Goal: Information Seeking & Learning: Learn about a topic

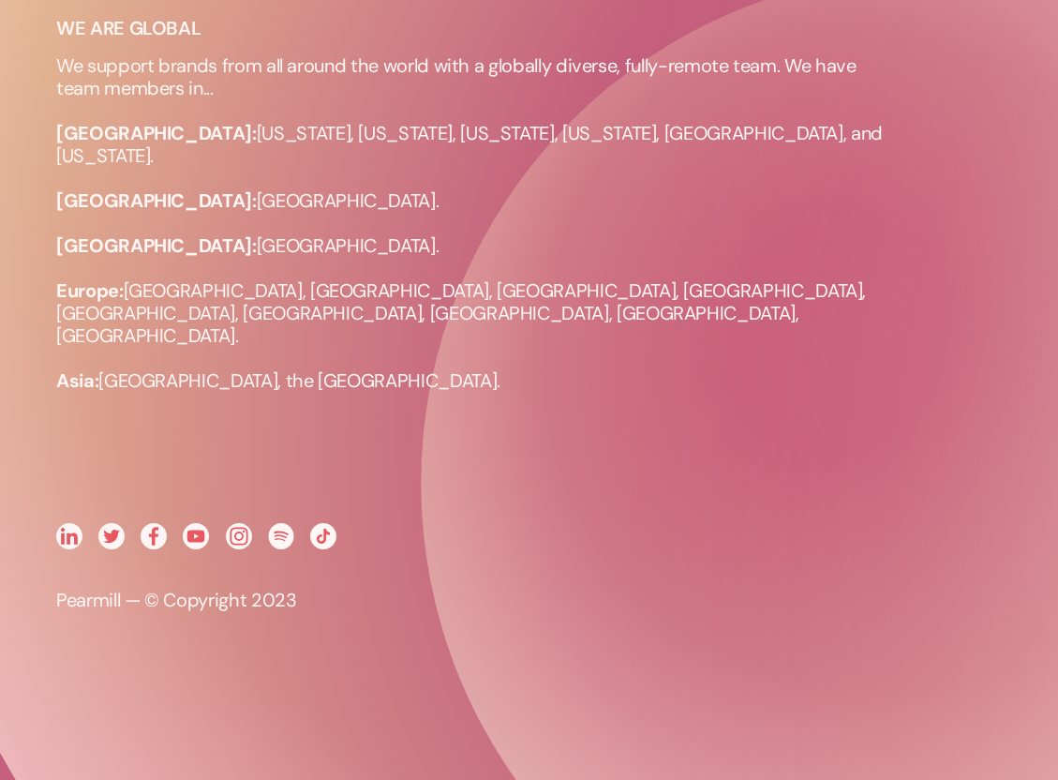
scroll to position [1375, 0]
click at [192, 248] on p "We support brands from all around the world with a globally diverse, fully-remo…" at bounding box center [477, 222] width 843 height 337
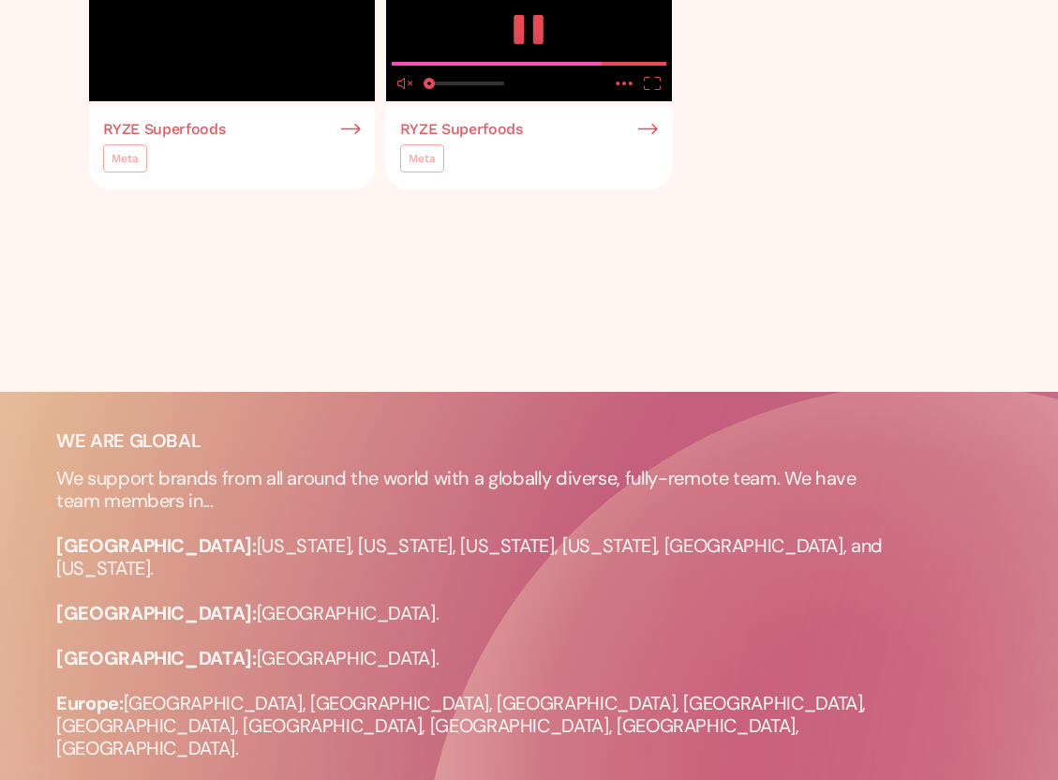
scroll to position [687, 0]
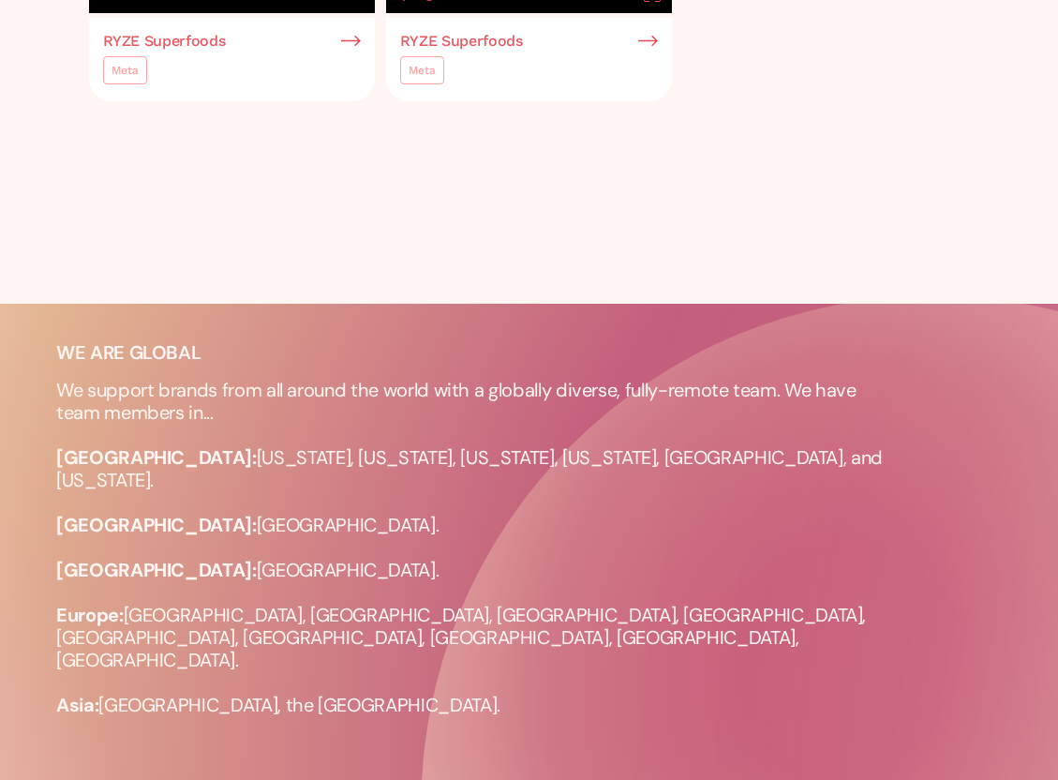
type input "0.450323690992193"
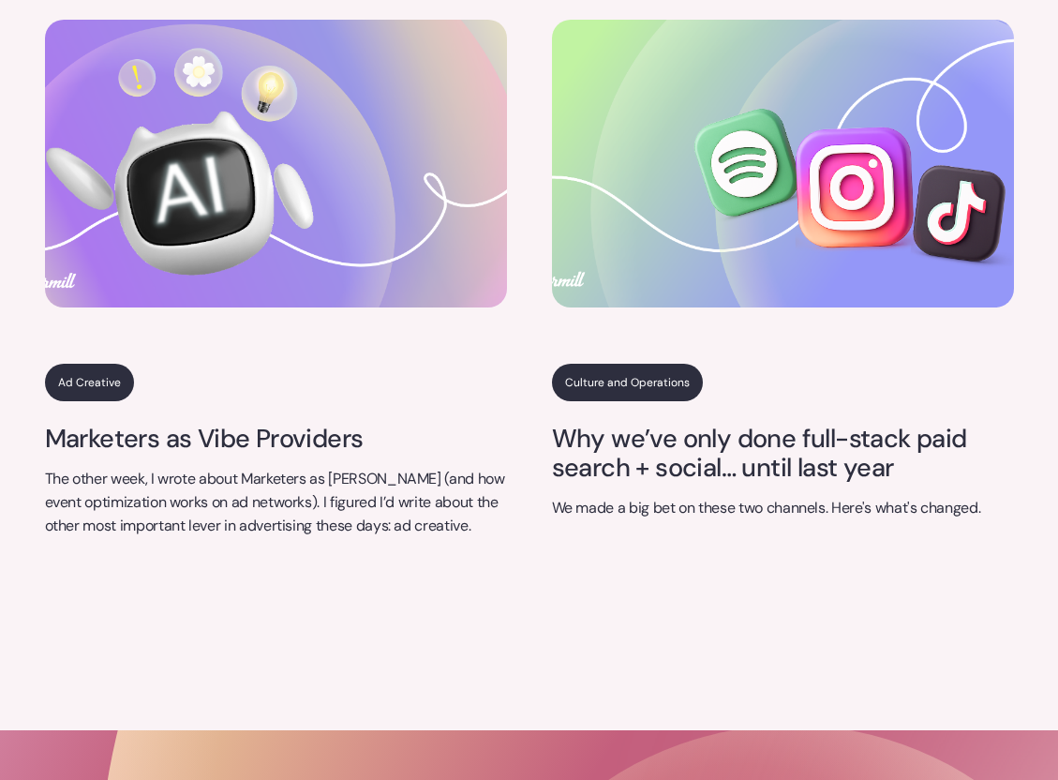
scroll to position [7192, 0]
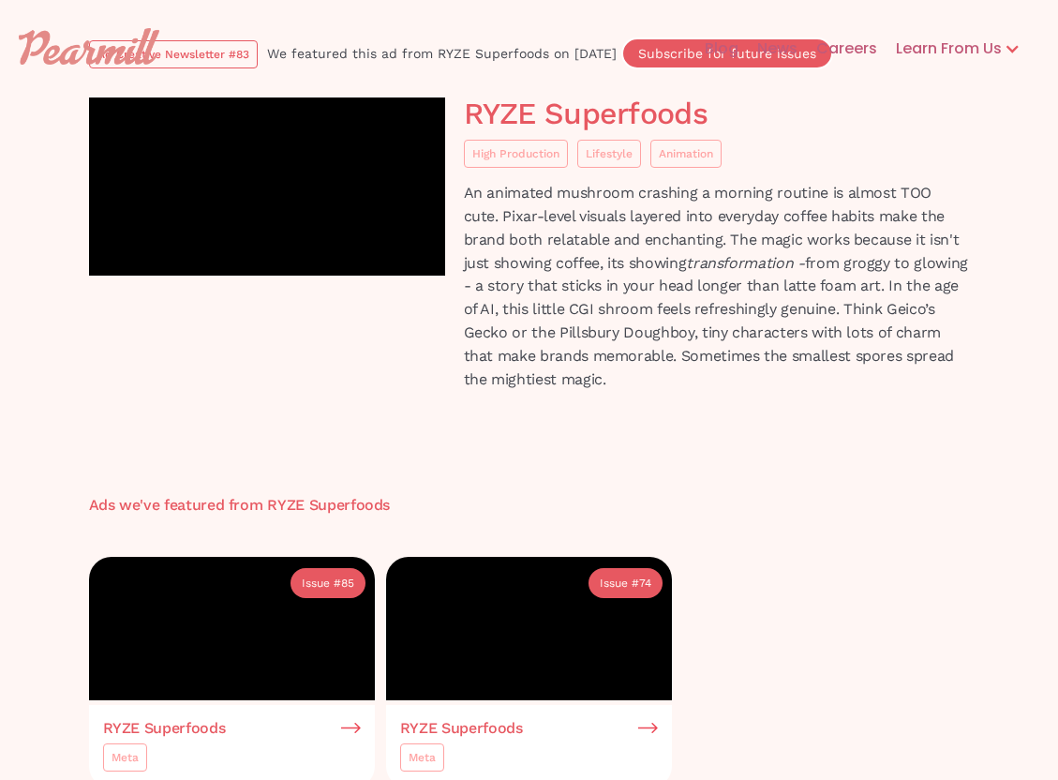
click at [799, 406] on div "RYZE Superfoods High Production Lifestyle Animation An animated mushroom crashi…" at bounding box center [530, 251] width 900 height 308
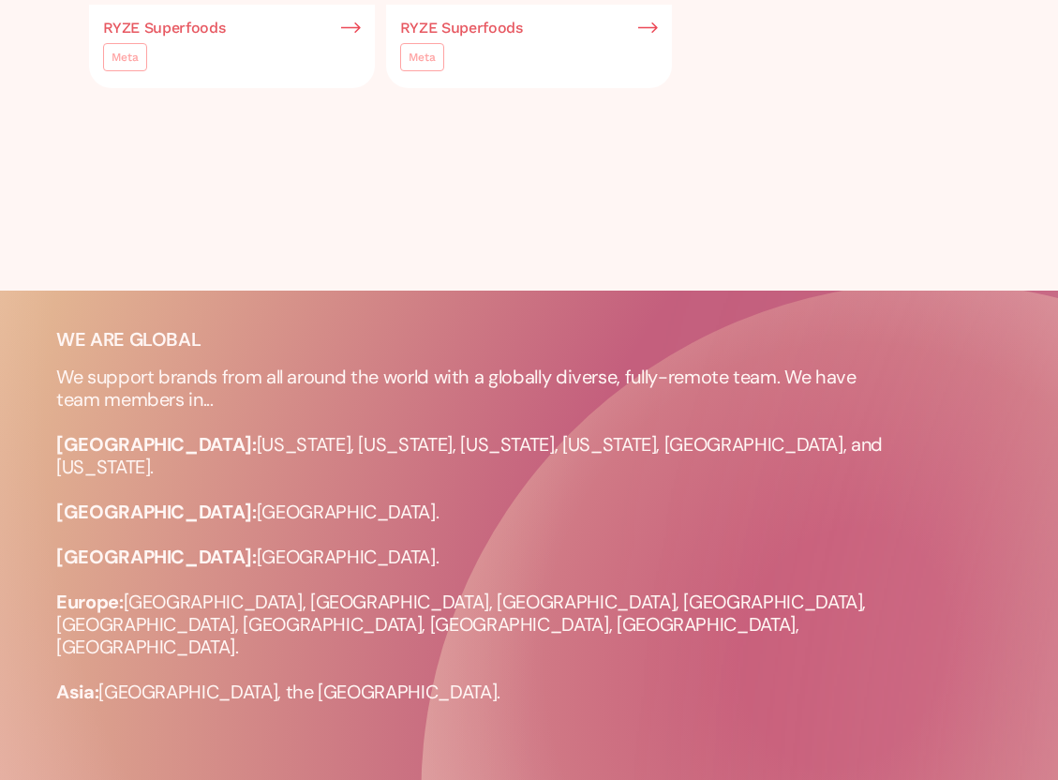
scroll to position [1375, 0]
